Goal: Navigation & Orientation: Find specific page/section

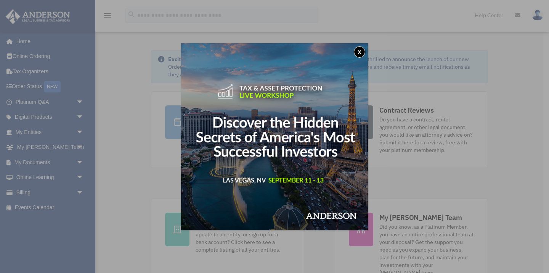
click at [358, 52] on button "x" at bounding box center [359, 51] width 11 height 11
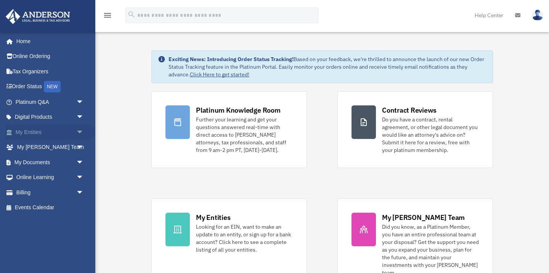
click at [78, 131] on span "arrow_drop_down" at bounding box center [83, 132] width 15 height 16
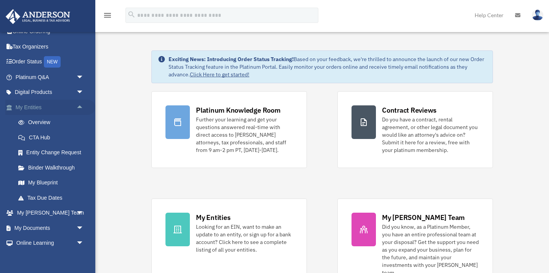
scroll to position [23, 0]
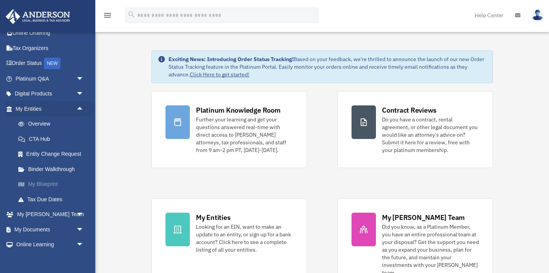
click at [45, 189] on link "My Blueprint" at bounding box center [53, 183] width 85 height 15
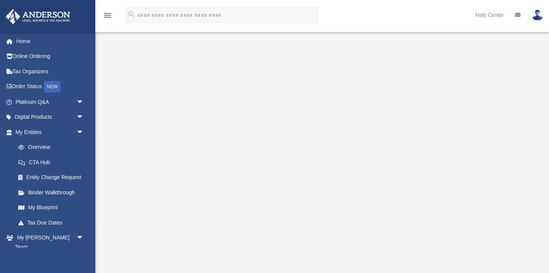
scroll to position [34, 0]
click at [48, 242] on link "My [PERSON_NAME] Team arrow_drop_down" at bounding box center [50, 237] width 90 height 15
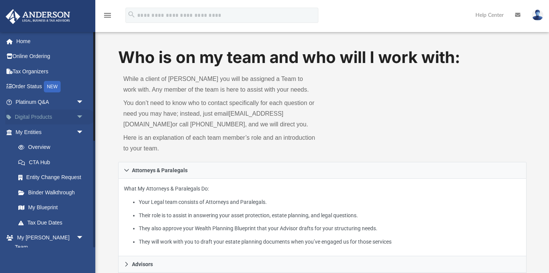
click at [77, 120] on span "arrow_drop_down" at bounding box center [83, 117] width 15 height 16
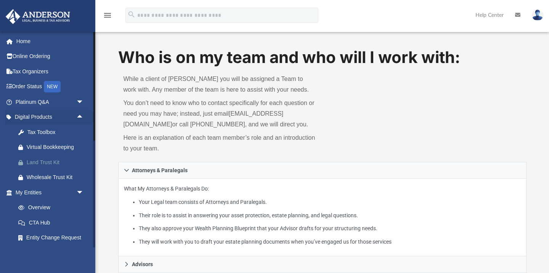
click at [66, 162] on div "Land Trust Kit" at bounding box center [56, 162] width 59 height 10
